Goal: Task Accomplishment & Management: Manage account settings

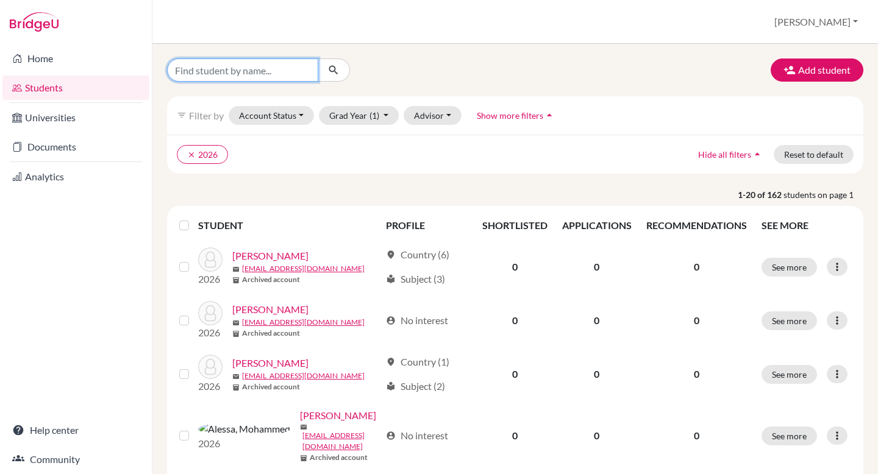
click at [201, 69] on input "Find student by name..." at bounding box center [242, 70] width 151 height 23
type input "[PERSON_NAME]"
click button "submit" at bounding box center [334, 70] width 32 height 23
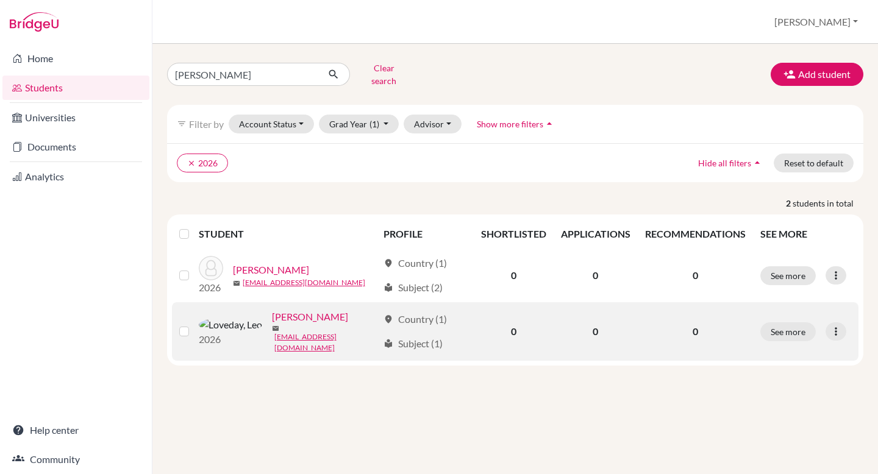
click at [272, 318] on link "[PERSON_NAME]" at bounding box center [310, 317] width 76 height 15
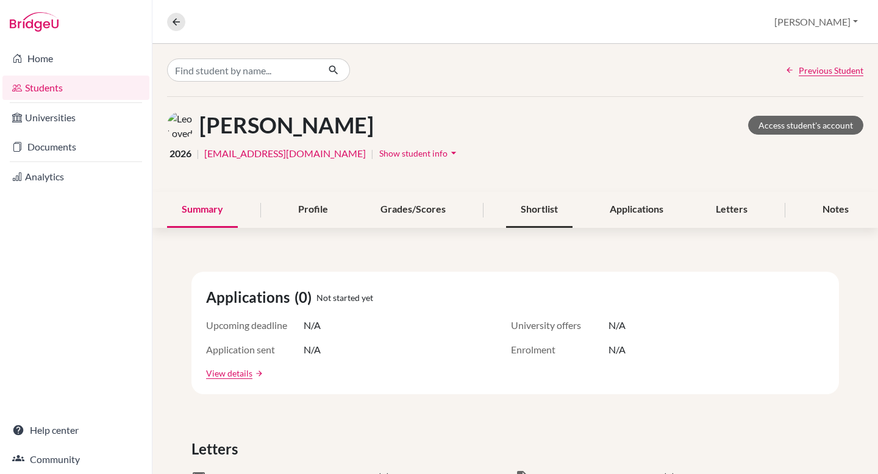
click at [537, 219] on div "Shortlist" at bounding box center [539, 210] width 66 height 36
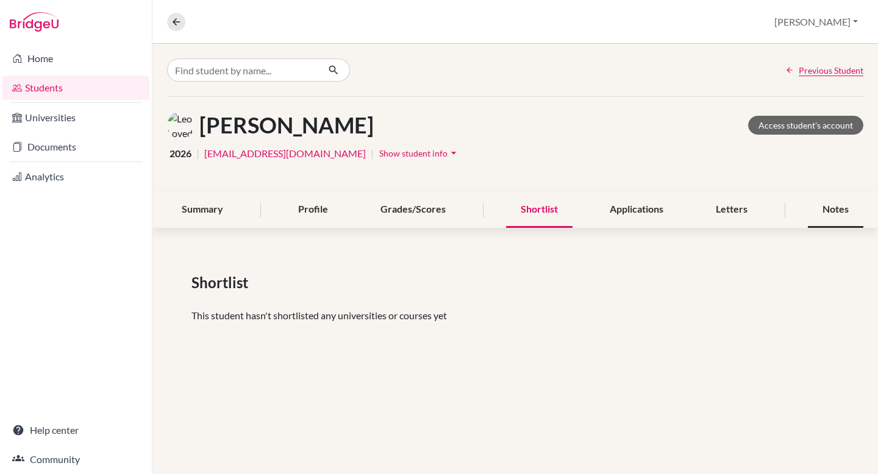
click at [842, 201] on div "Notes" at bounding box center [834, 210] width 55 height 36
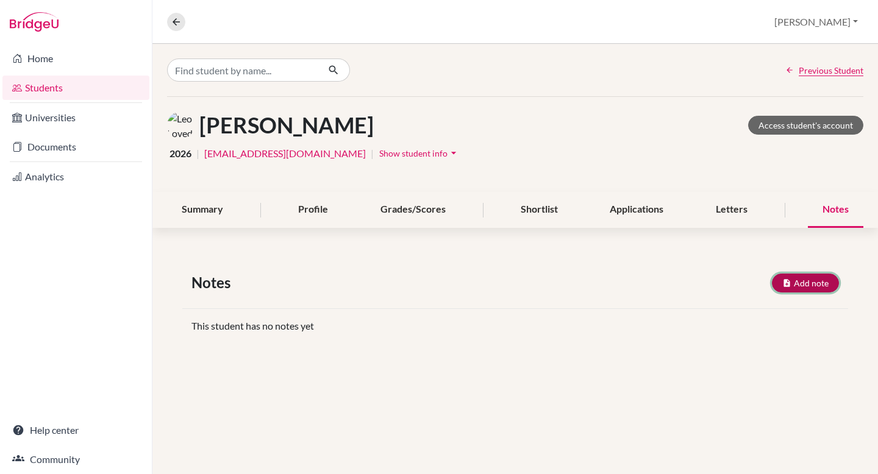
click at [821, 285] on button "Add note" at bounding box center [805, 283] width 67 height 19
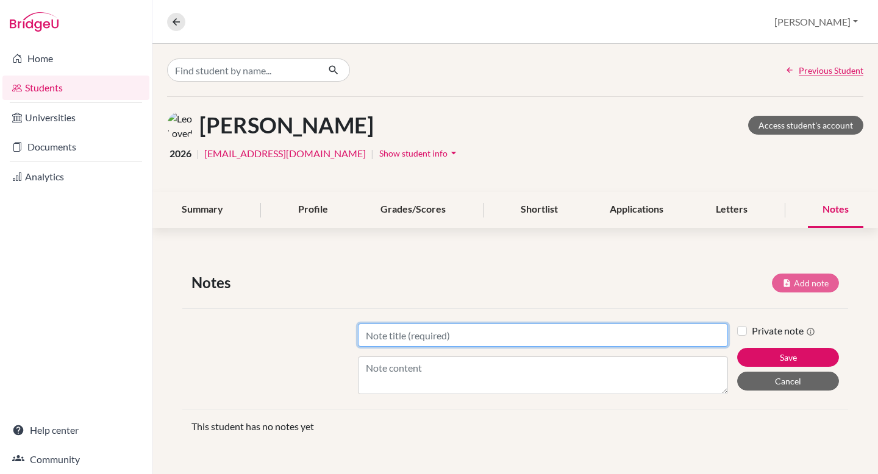
click at [392, 332] on input "Title" at bounding box center [543, 335] width 370 height 23
type input "Applicatiaons"
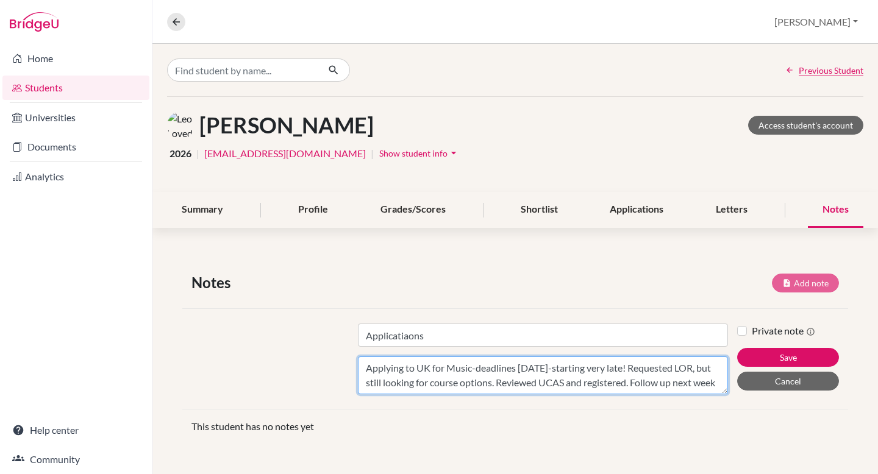
scroll to position [9, 0]
type textarea "Applying to UK for Music-deadlines [DATE]-starting very late! Requested LOR, bu…"
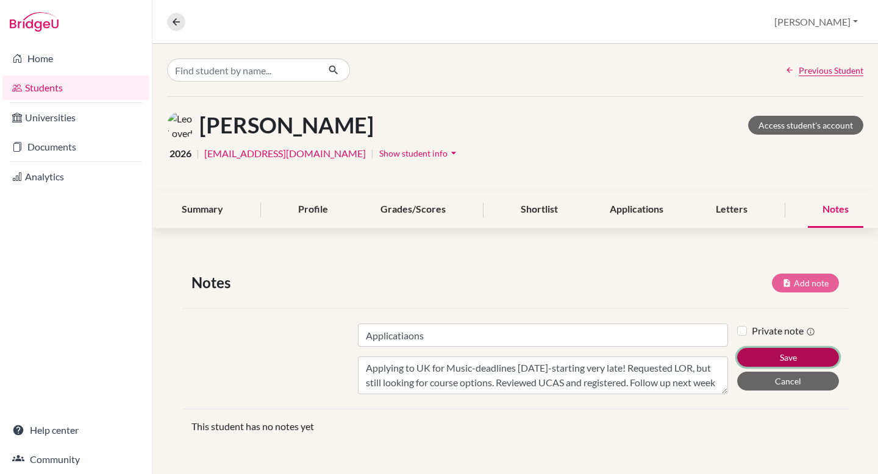
click at [764, 353] on button "Save" at bounding box center [788, 357] width 102 height 19
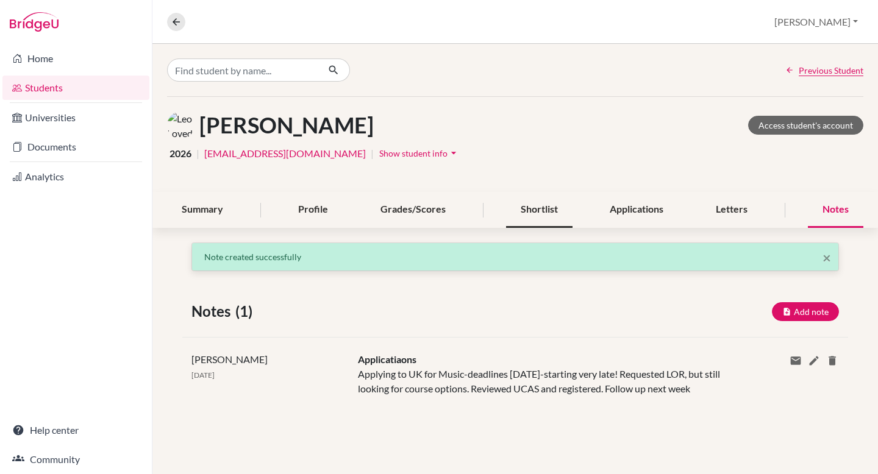
click at [552, 208] on div "Shortlist" at bounding box center [539, 210] width 66 height 36
